Goal: Transaction & Acquisition: Purchase product/service

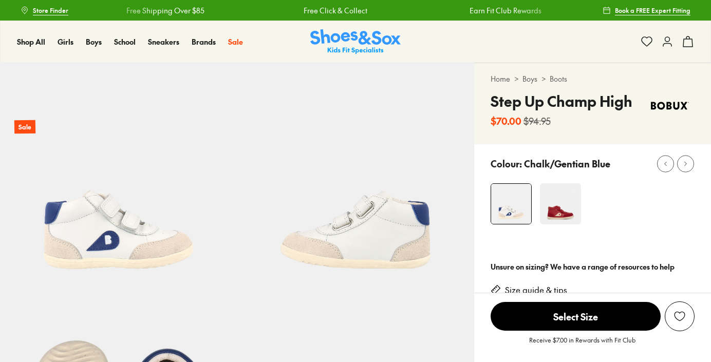
select select "*"
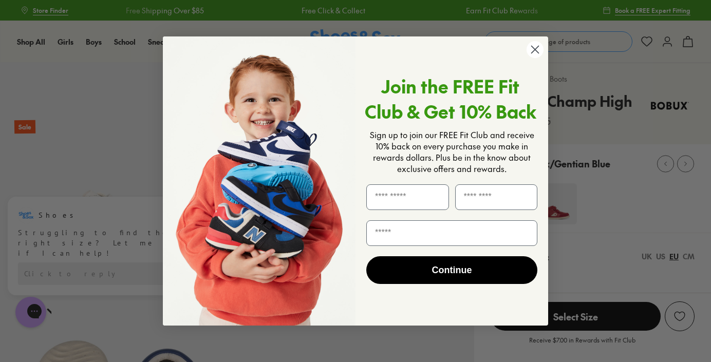
click at [537, 56] on circle "Close dialog" at bounding box center [534, 49] width 17 height 17
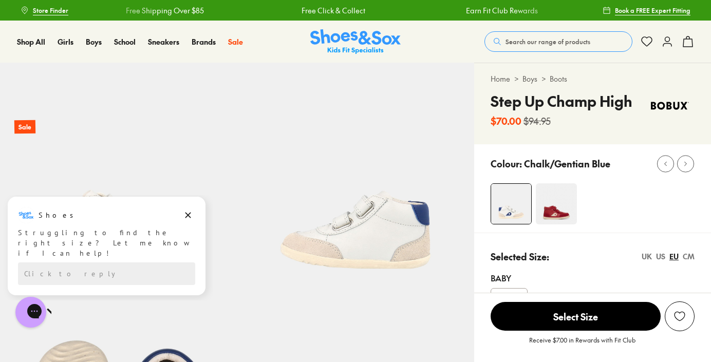
click at [551, 42] on span "Search our range of products" at bounding box center [547, 41] width 85 height 9
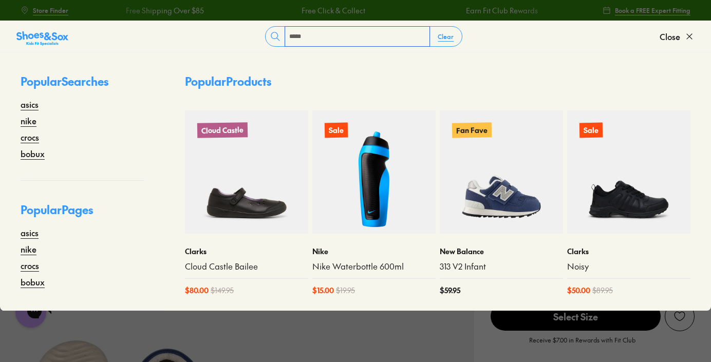
type input "*****"
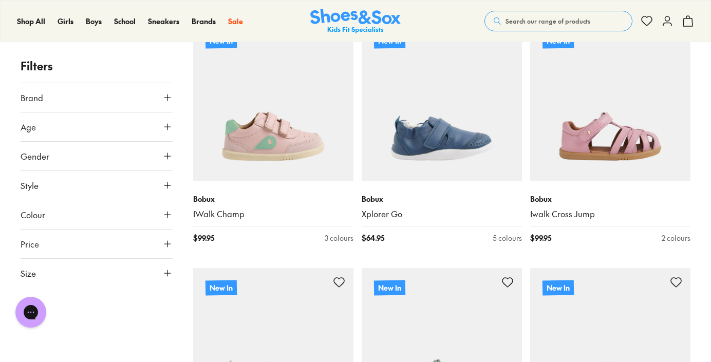
scroll to position [626, 0]
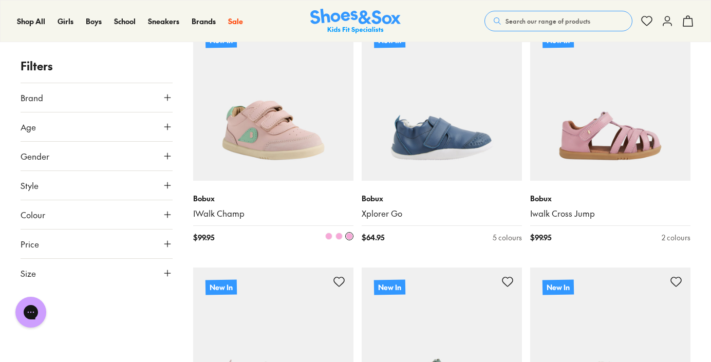
click at [261, 150] on img at bounding box center [273, 101] width 160 height 160
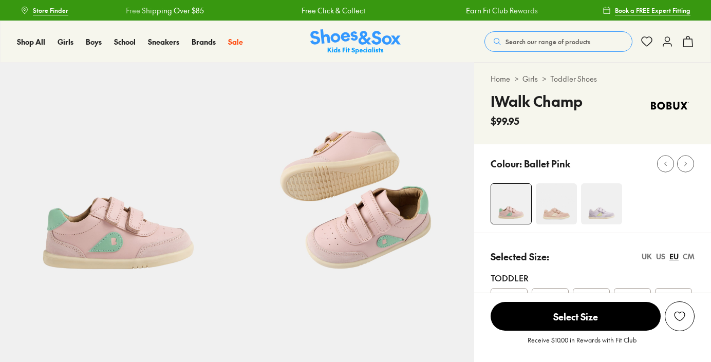
select select "*"
drag, startPoint x: 581, startPoint y: 103, endPoint x: 488, endPoint y: 101, distance: 92.5
click at [488, 101] on div "Home > Girls > Toddler Shoes IWalk Champ $99.95" at bounding box center [592, 103] width 237 height 81
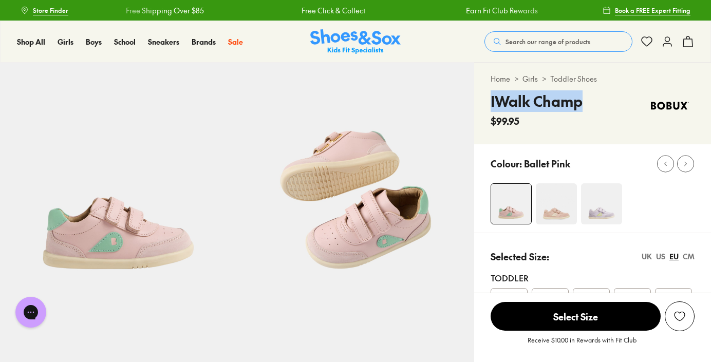
copy h4 "IWalk Champ"
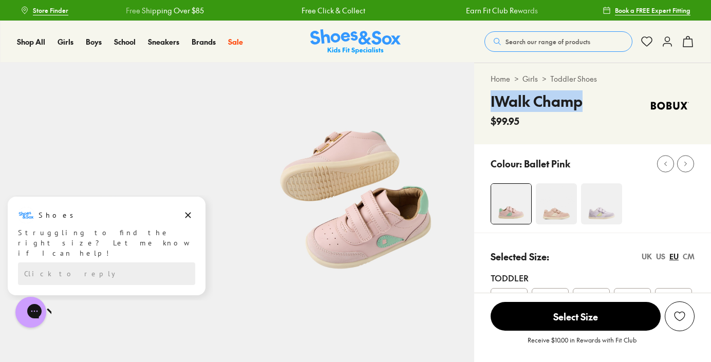
click at [597, 206] on img at bounding box center [601, 203] width 41 height 41
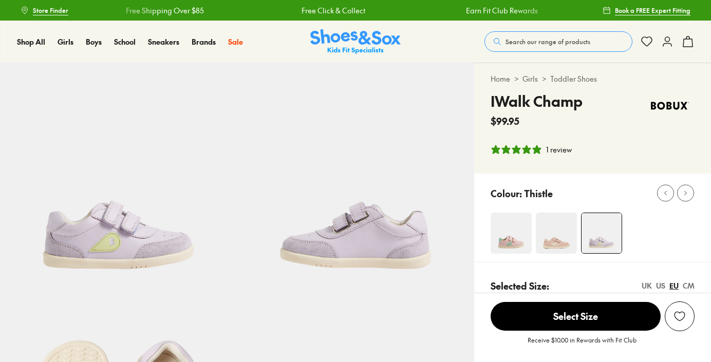
select select "*"
click at [545, 232] on img at bounding box center [556, 233] width 41 height 41
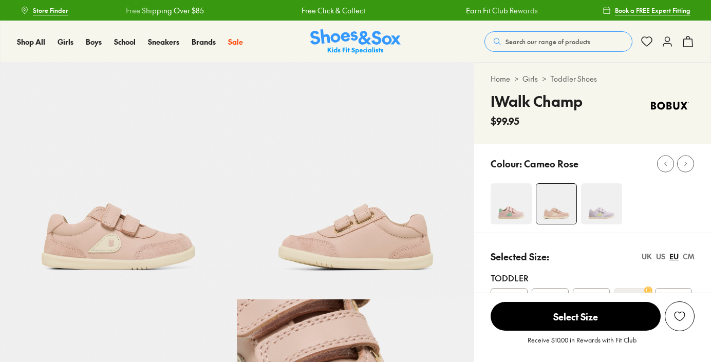
select select "*"
click at [509, 215] on img at bounding box center [510, 203] width 41 height 41
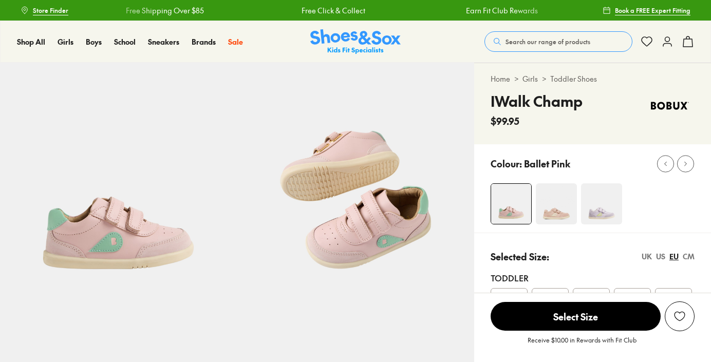
select select "*"
